Goal: Navigation & Orientation: Find specific page/section

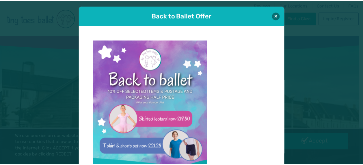
scroll to position [6, 0]
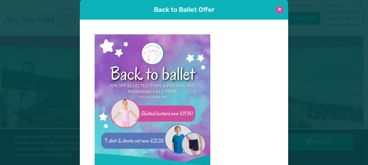
click at [276, 9] on button at bounding box center [280, 10] width 8 height 8
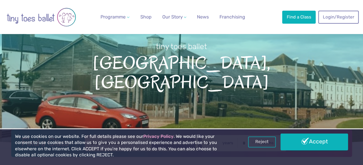
scroll to position [0, 0]
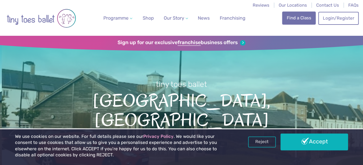
click at [293, 18] on link "Find a Class" at bounding box center [299, 18] width 34 height 13
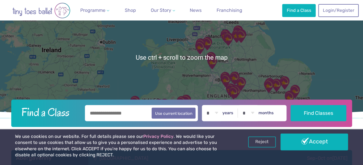
scroll to position [58, 0]
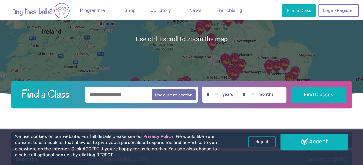
click at [100, 94] on input "text" at bounding box center [141, 95] width 113 height 16
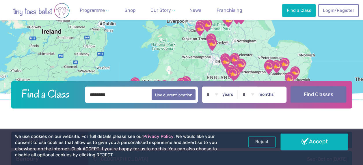
type input "********"
click at [301, 98] on button "Find Classes" at bounding box center [319, 94] width 56 height 16
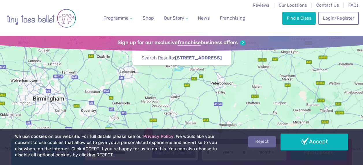
click at [264, 143] on link "Reject" at bounding box center [262, 141] width 28 height 11
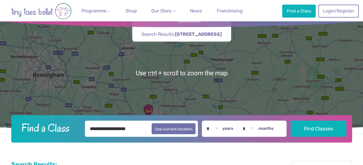
scroll to position [29, 0]
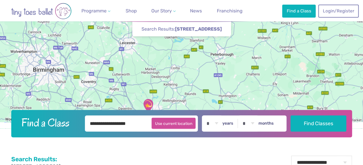
click at [176, 125] on button "Use current location" at bounding box center [174, 123] width 44 height 11
type input "**********"
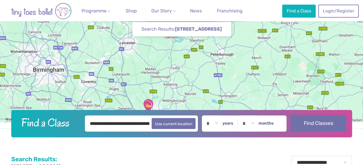
click at [311, 125] on button "Find Classes" at bounding box center [319, 123] width 56 height 16
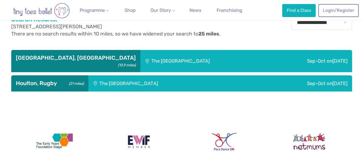
scroll to position [173, 0]
